Goal: Navigation & Orientation: Understand site structure

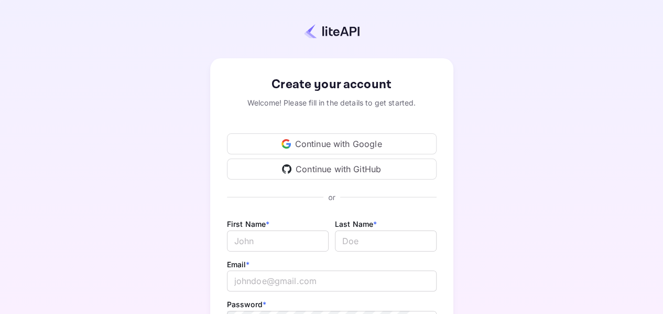
click at [355, 143] on div "Continue with Google" at bounding box center [332, 143] width 210 height 21
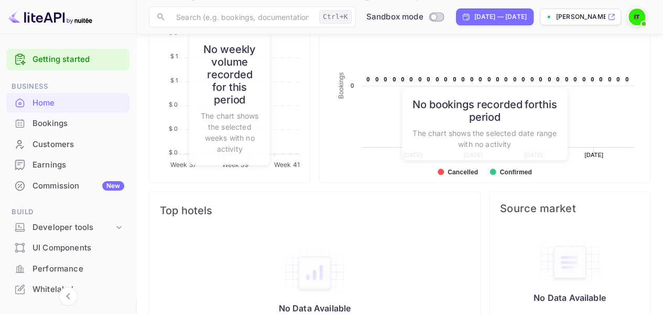
scroll to position [601, 0]
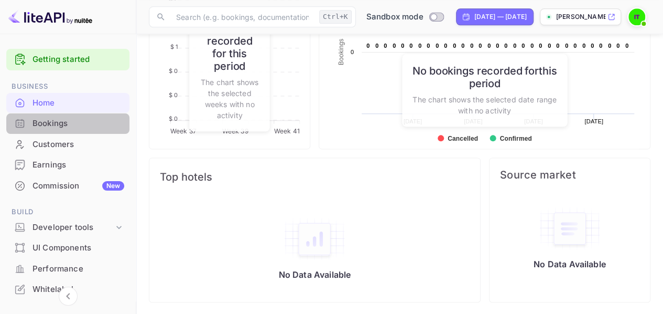
click at [71, 124] on div "Bookings" at bounding box center [79, 123] width 92 height 12
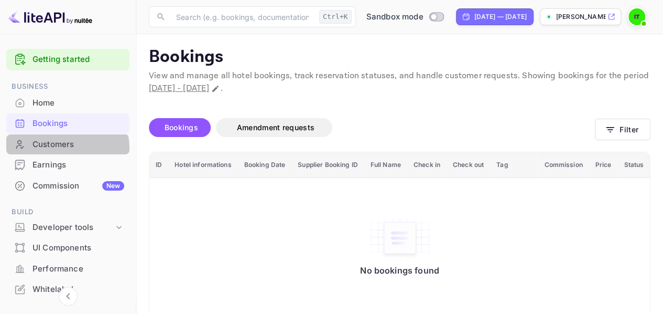
click at [54, 148] on div "Customers" at bounding box center [79, 144] width 92 height 12
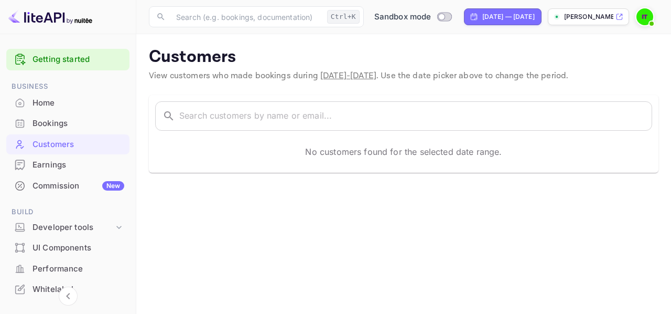
click at [55, 159] on div "Earnings" at bounding box center [79, 165] width 92 height 12
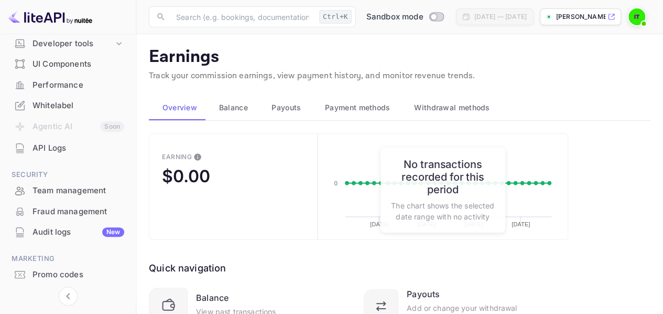
scroll to position [210, 0]
